Goal: Task Accomplishment & Management: Manage account settings

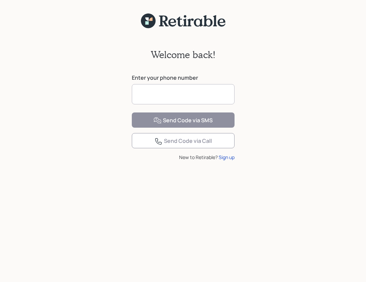
click at [173, 89] on input at bounding box center [183, 94] width 103 height 20
type input "**********"
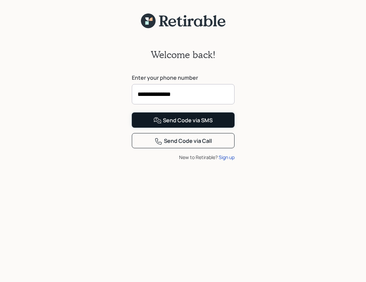
click at [152, 128] on button "Send Code via SMS" at bounding box center [183, 120] width 103 height 15
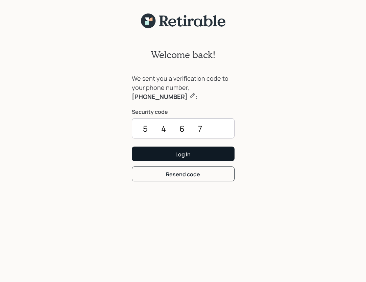
type input "5467"
click at [150, 157] on button "Log In" at bounding box center [183, 154] width 103 height 15
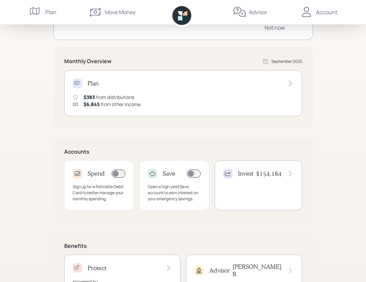
scroll to position [101, 0]
click at [250, 175] on h4 "Invest" at bounding box center [246, 174] width 16 height 7
